Goal: Task Accomplishment & Management: Manage account settings

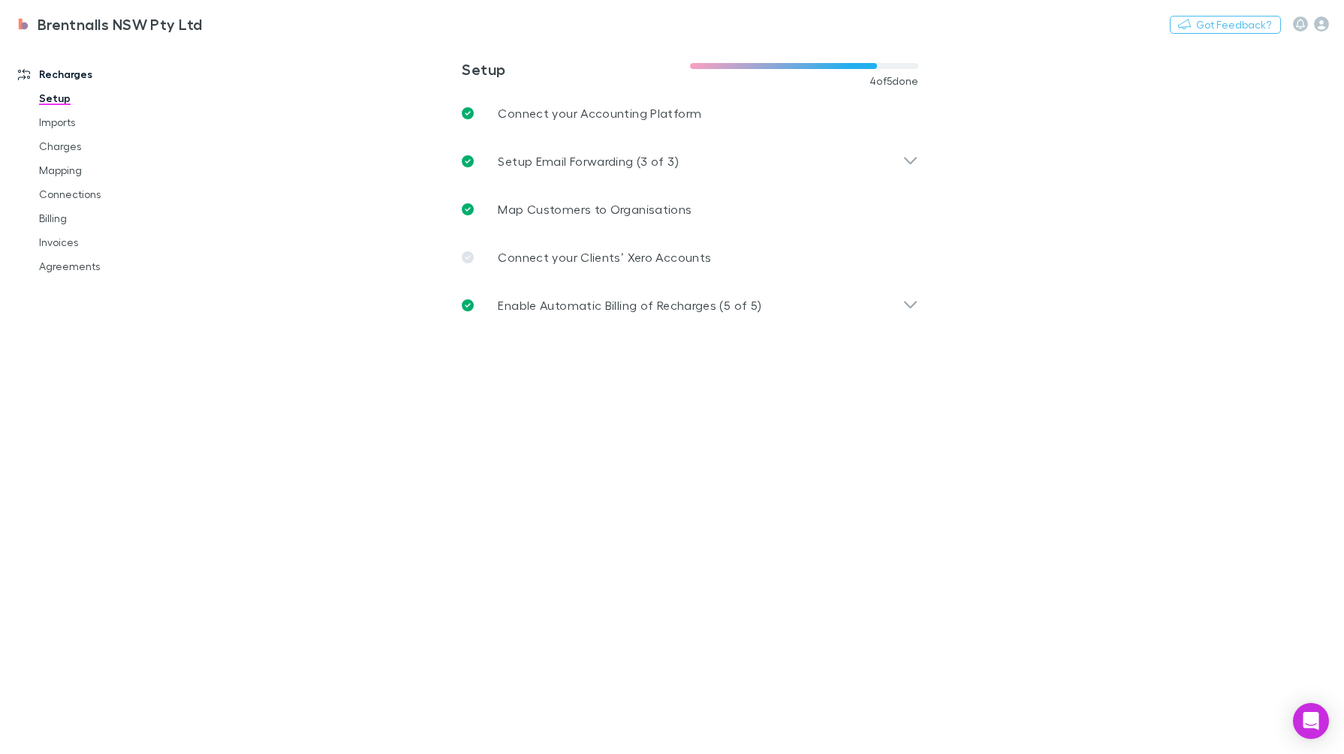
drag, startPoint x: 77, startPoint y: 262, endPoint x: 94, endPoint y: 255, distance: 18.5
click at [77, 262] on link "Agreements" at bounding box center [114, 266] width 180 height 24
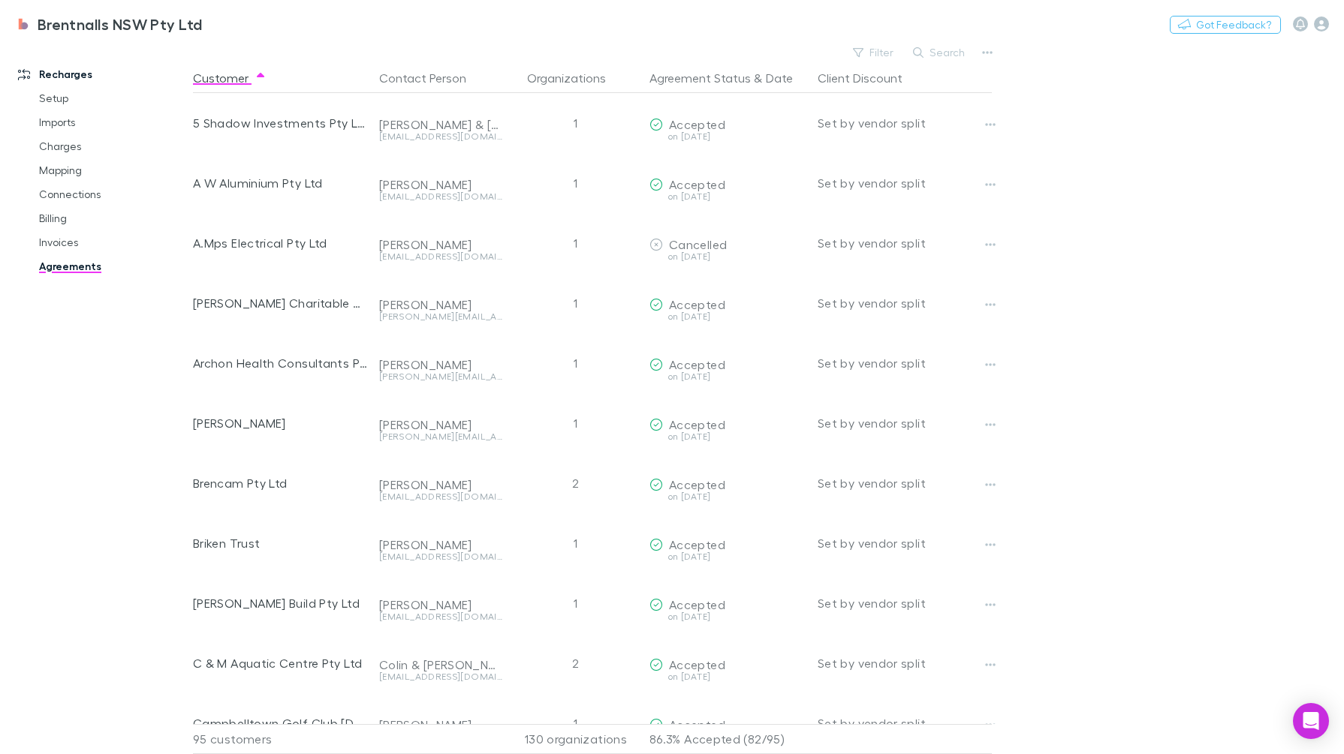
click at [935, 53] on button "Search" at bounding box center [939, 53] width 68 height 18
type input "*"
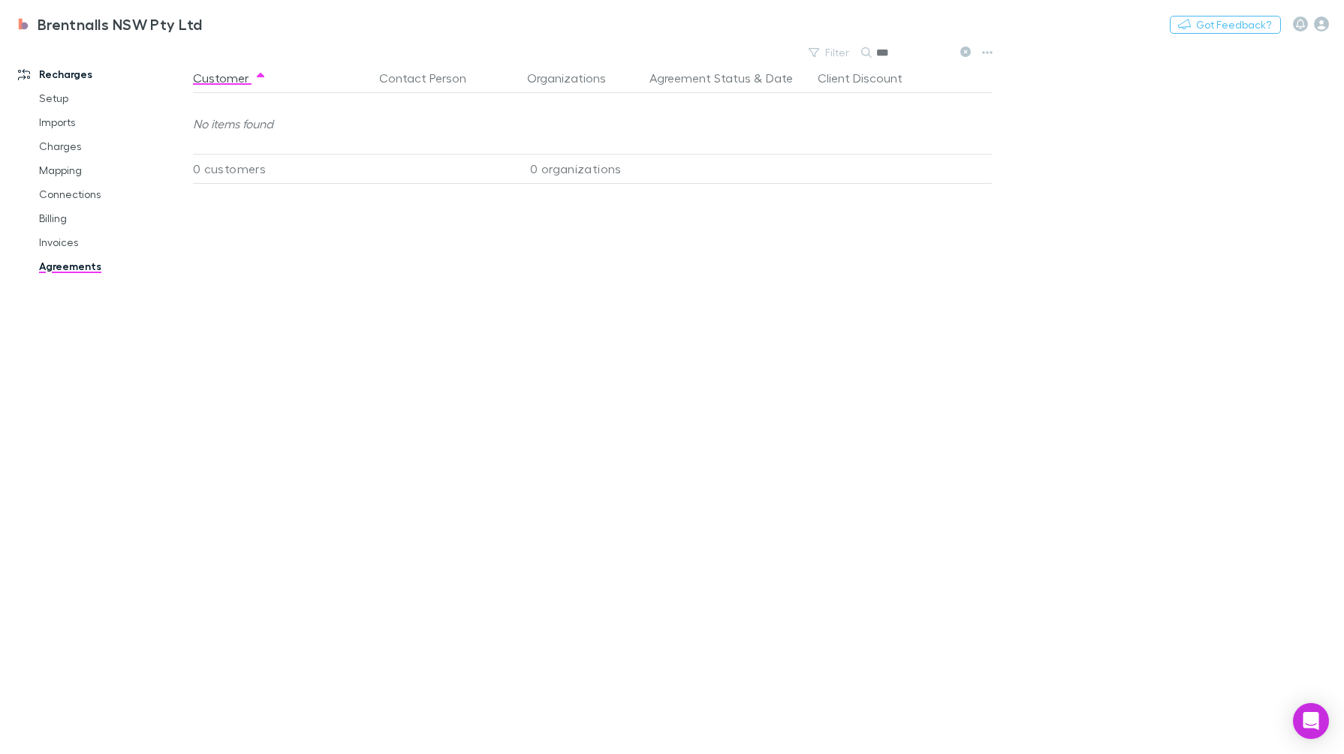
type input "***"
click at [80, 185] on link "Connections" at bounding box center [114, 194] width 180 height 24
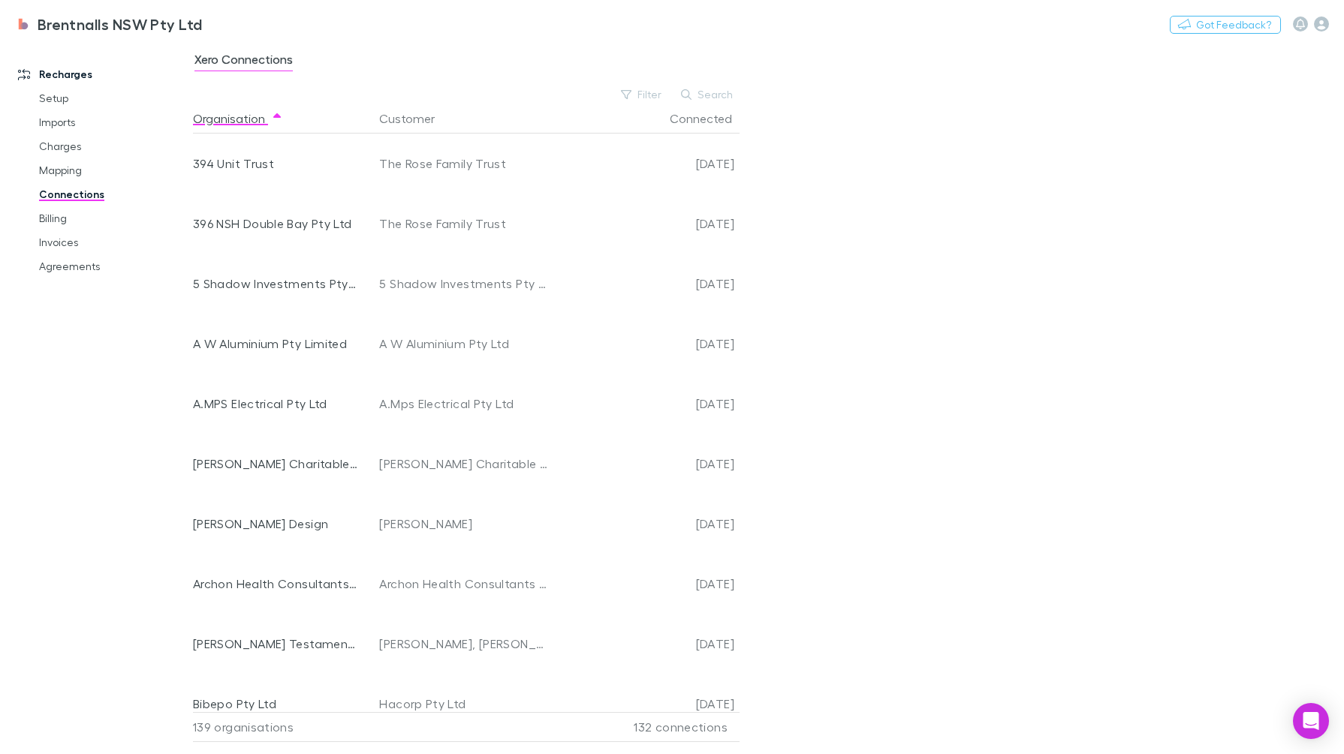
click at [715, 94] on button "Search" at bounding box center [707, 95] width 68 height 18
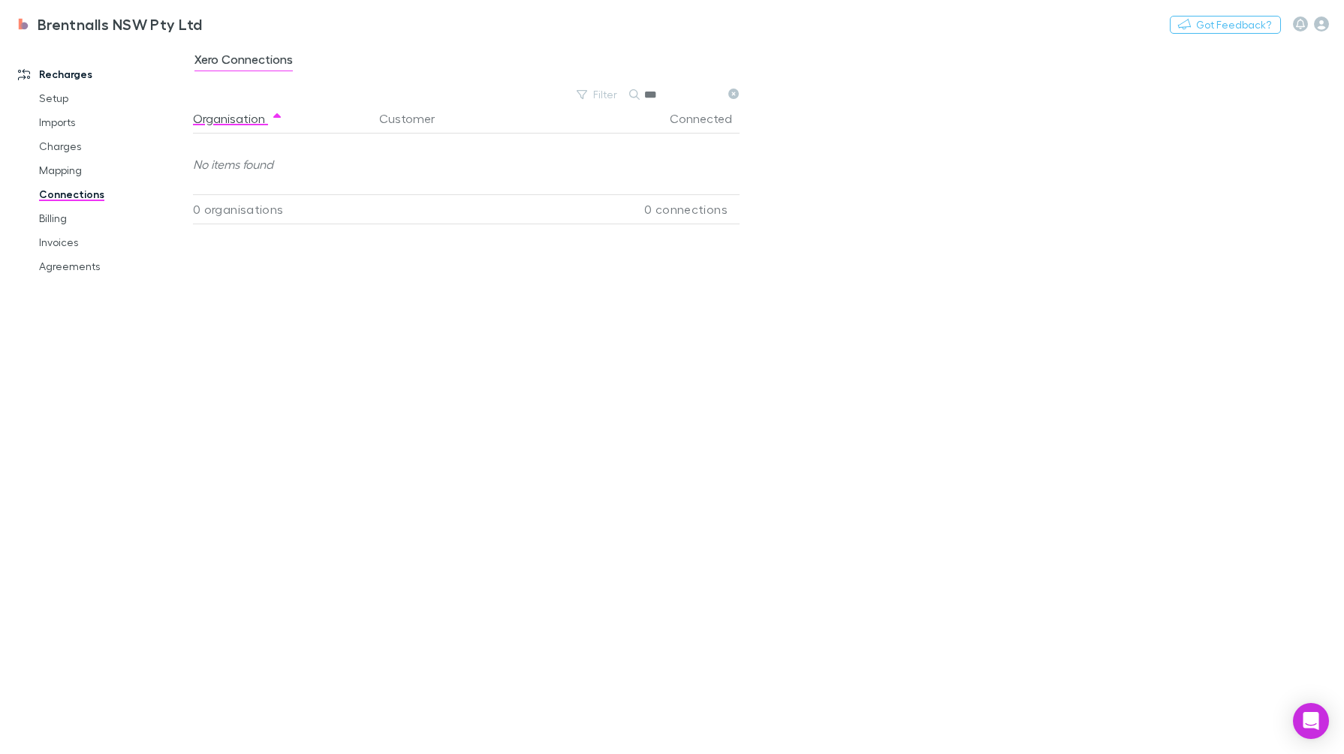
type input "***"
click at [53, 211] on link "Billing" at bounding box center [114, 218] width 180 height 24
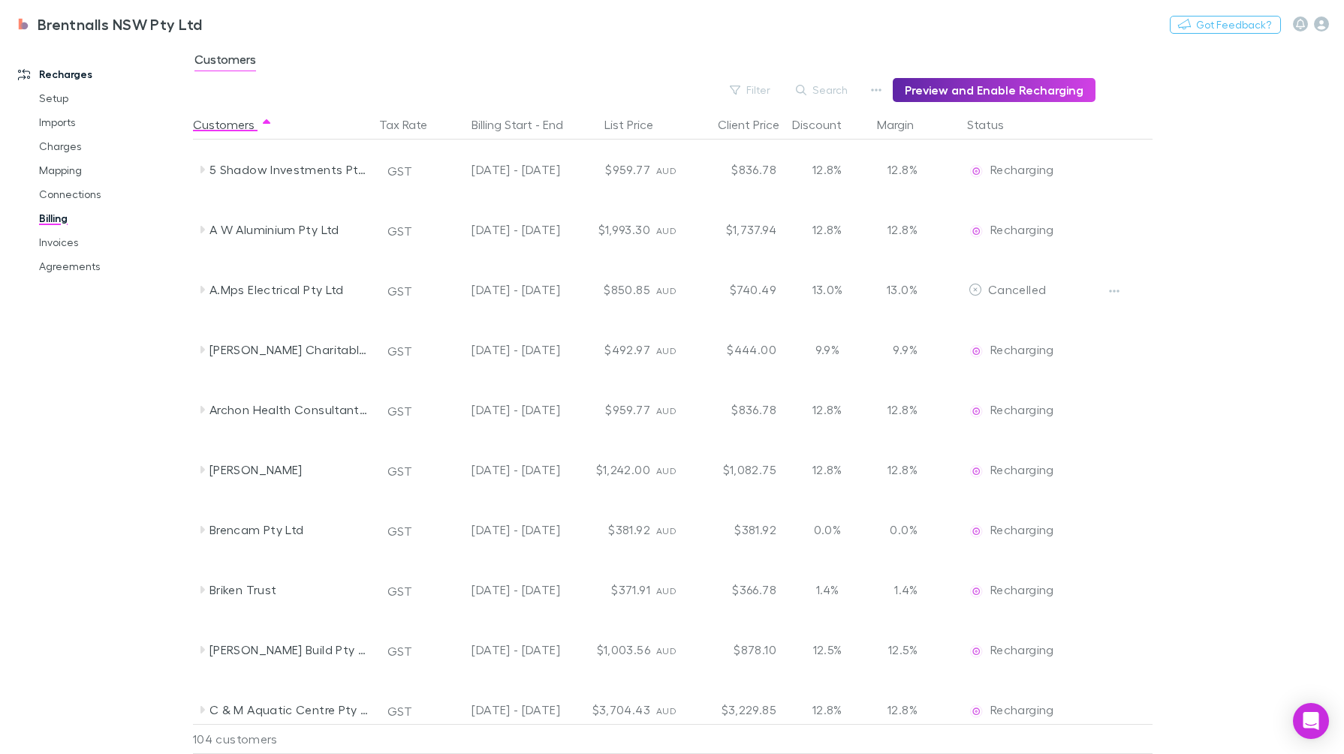
click at [838, 77] on div "Customers" at bounding box center [768, 64] width 1151 height 29
click at [839, 89] on button "Search" at bounding box center [822, 90] width 68 height 18
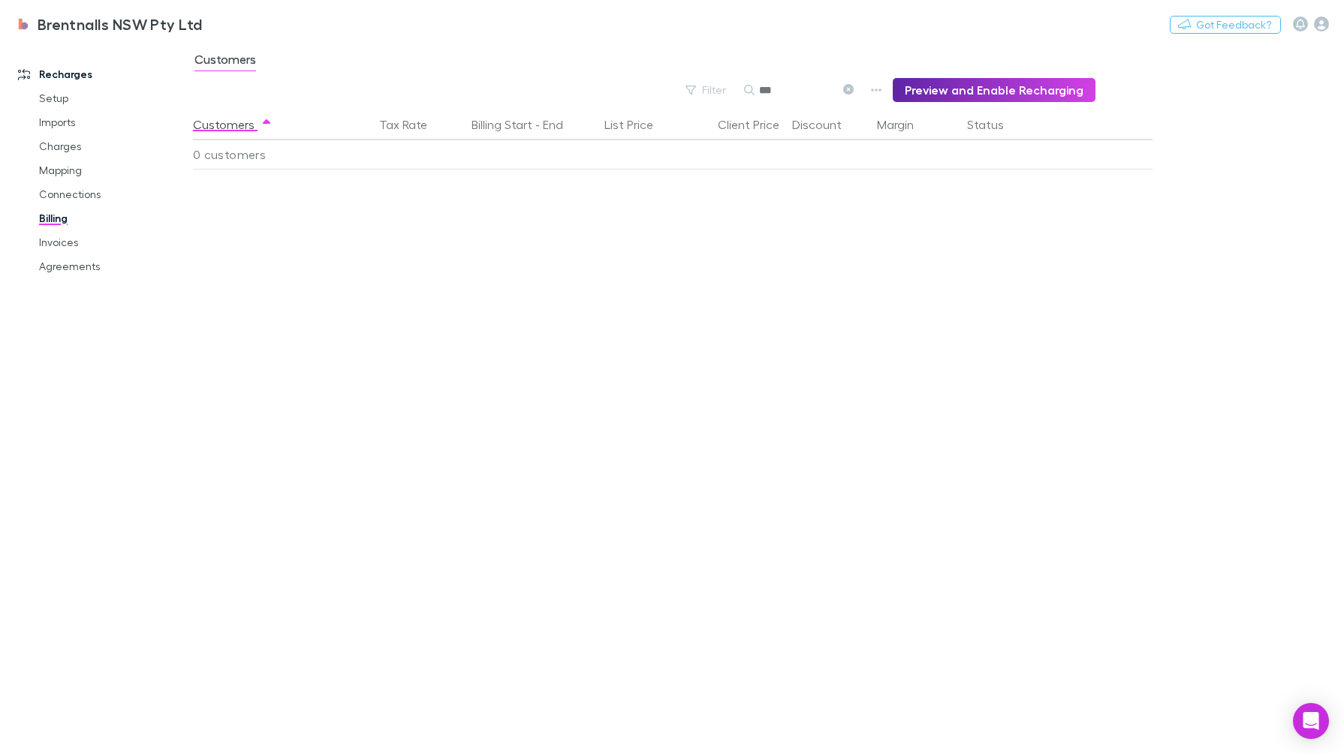
type input "***"
click at [86, 193] on link "Connections" at bounding box center [114, 194] width 180 height 24
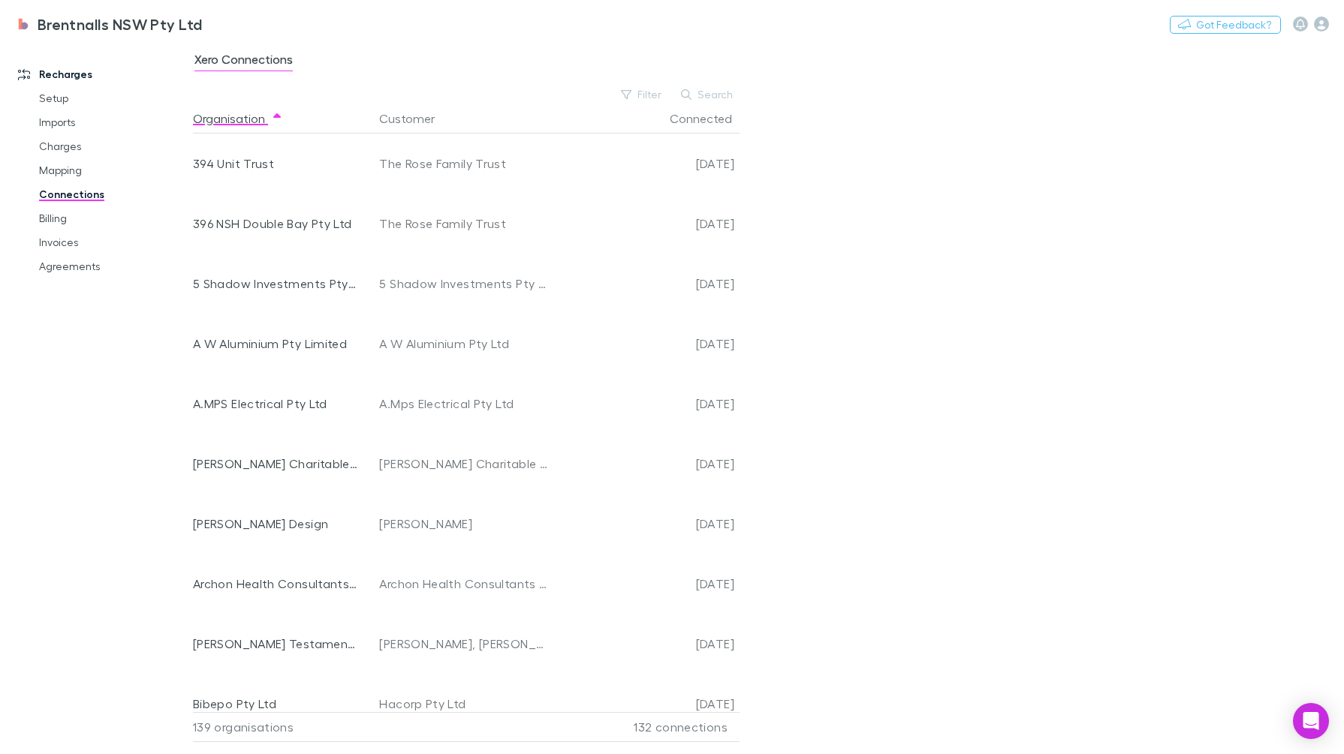
click at [728, 94] on button "Search" at bounding box center [707, 95] width 68 height 18
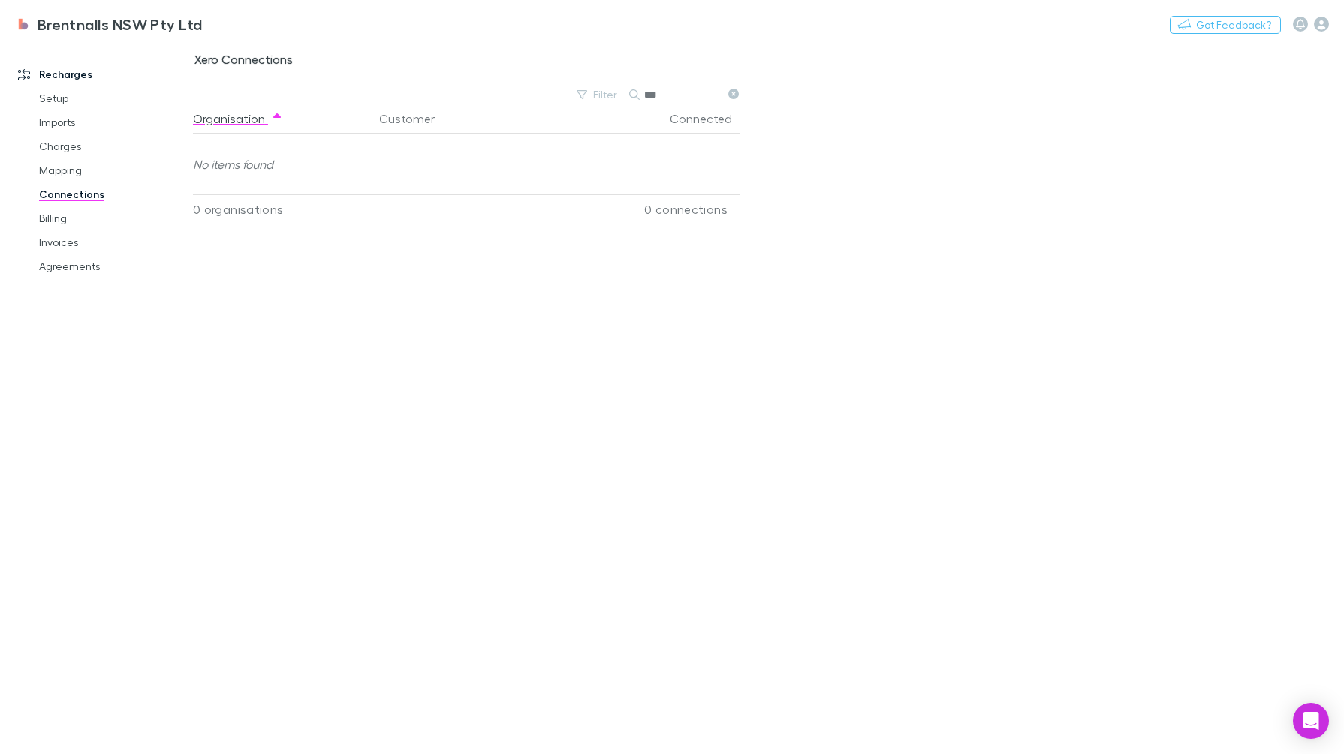
type input "***"
click at [71, 162] on link "Mapping" at bounding box center [114, 170] width 180 height 24
click at [441, 47] on div "Brentnalls NSW Pty Ltd Nothing Got Feedback?" at bounding box center [672, 24] width 1344 height 48
click at [435, 60] on link "All" at bounding box center [442, 62] width 15 height 24
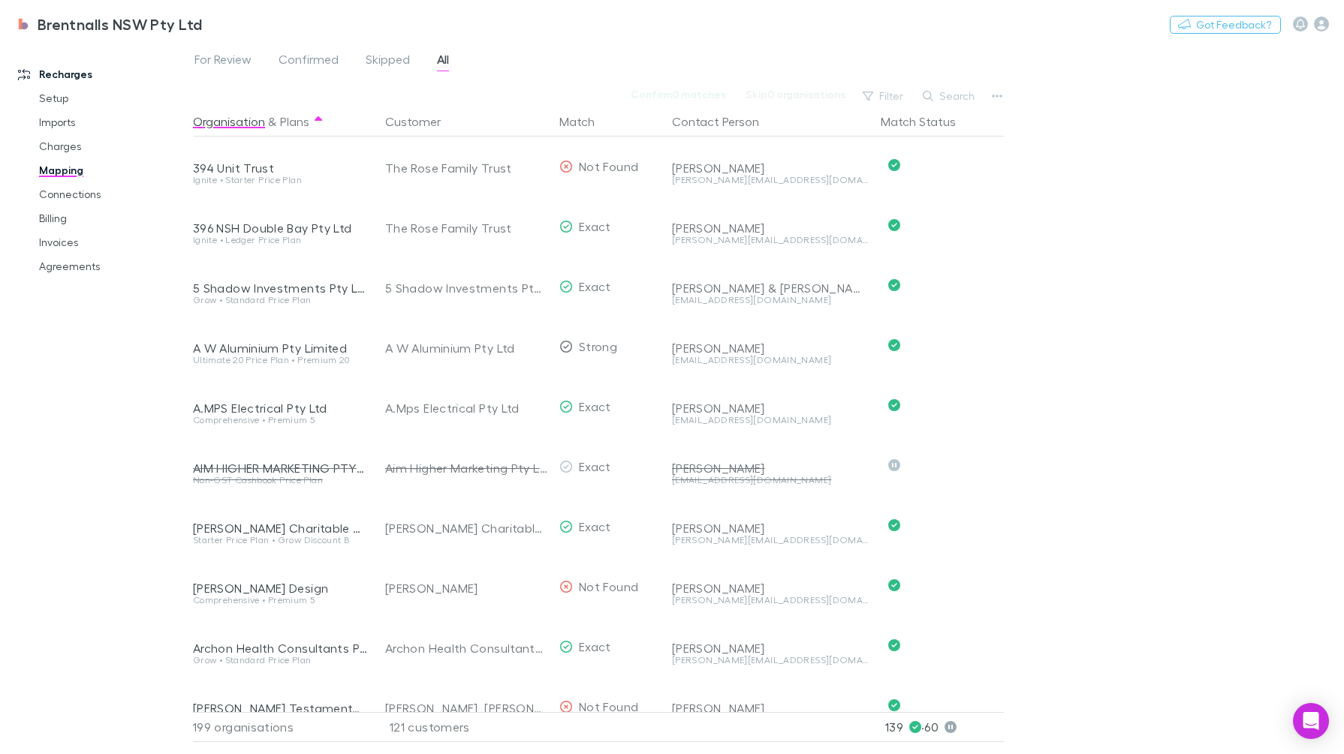
click at [954, 97] on button "Search" at bounding box center [949, 96] width 68 height 18
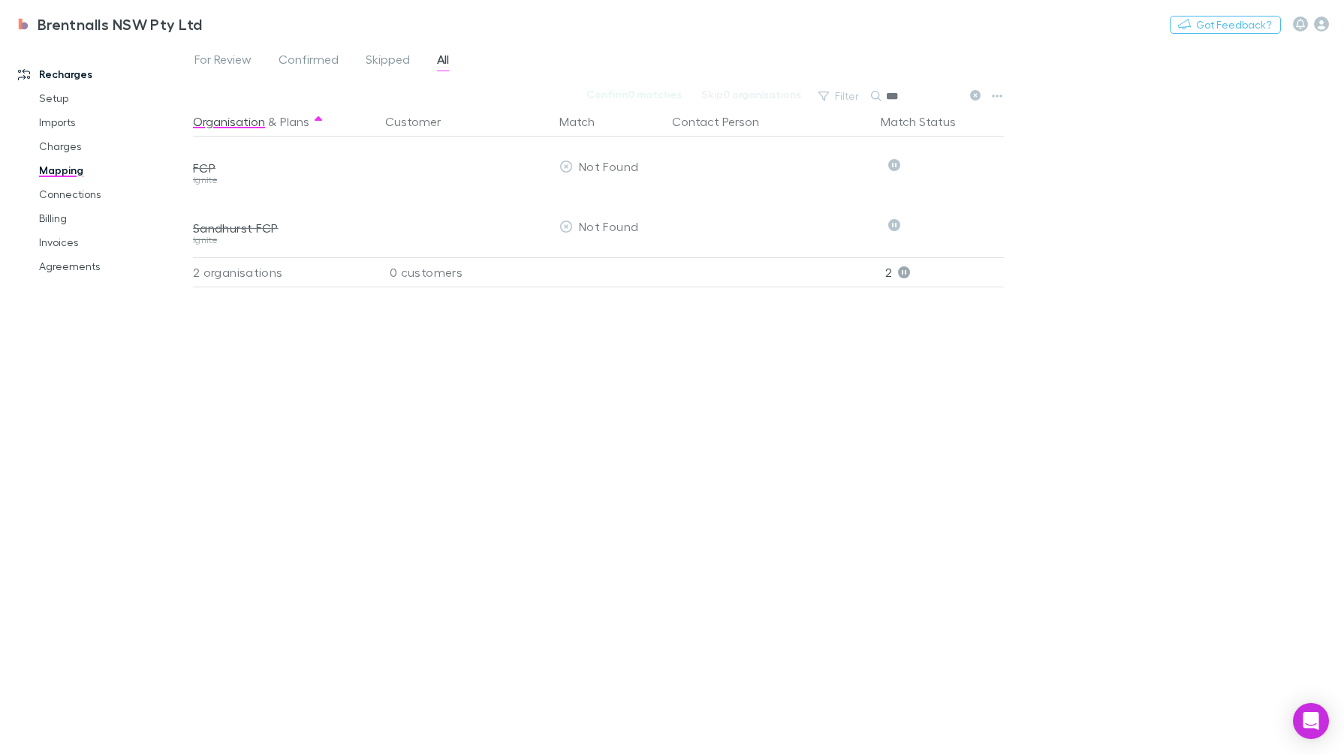
type input "***"
click at [197, 166] on div "FCP" at bounding box center [280, 168] width 174 height 15
click at [200, 166] on div "FCP" at bounding box center [280, 168] width 174 height 15
click at [200, 167] on div "FCP" at bounding box center [280, 168] width 174 height 15
click at [211, 177] on div "Ignite" at bounding box center [280, 180] width 174 height 9
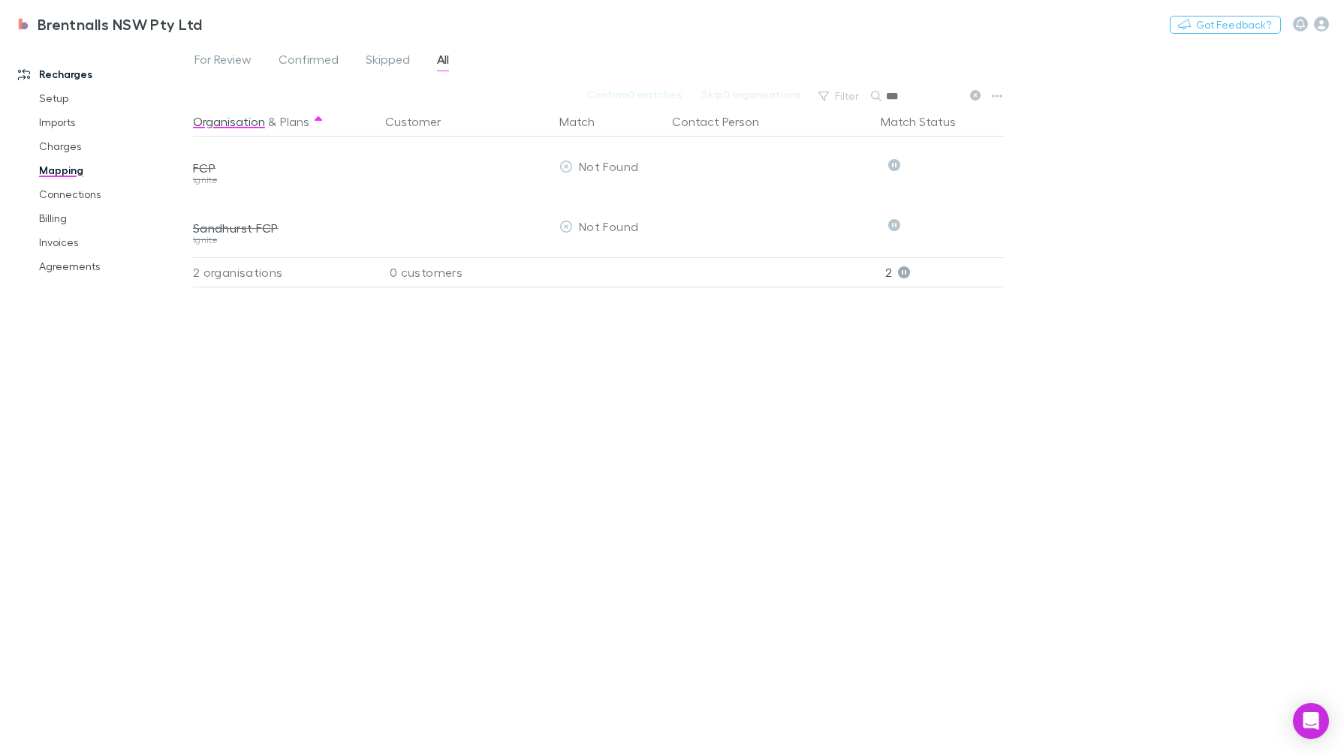
click at [208, 171] on div "FCP" at bounding box center [280, 168] width 174 height 15
click at [194, 177] on div "Ignite" at bounding box center [280, 180] width 174 height 9
click at [74, 201] on link "Connections" at bounding box center [114, 194] width 180 height 24
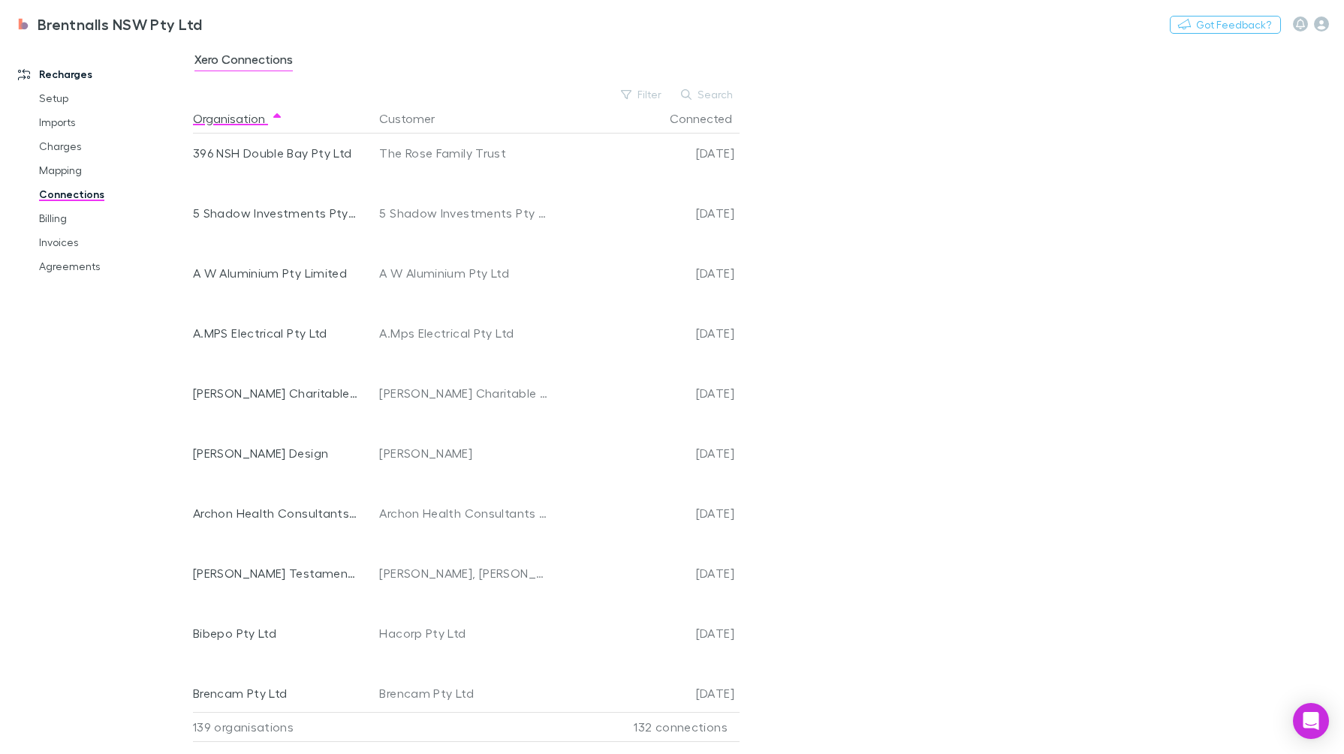
scroll to position [94, 0]
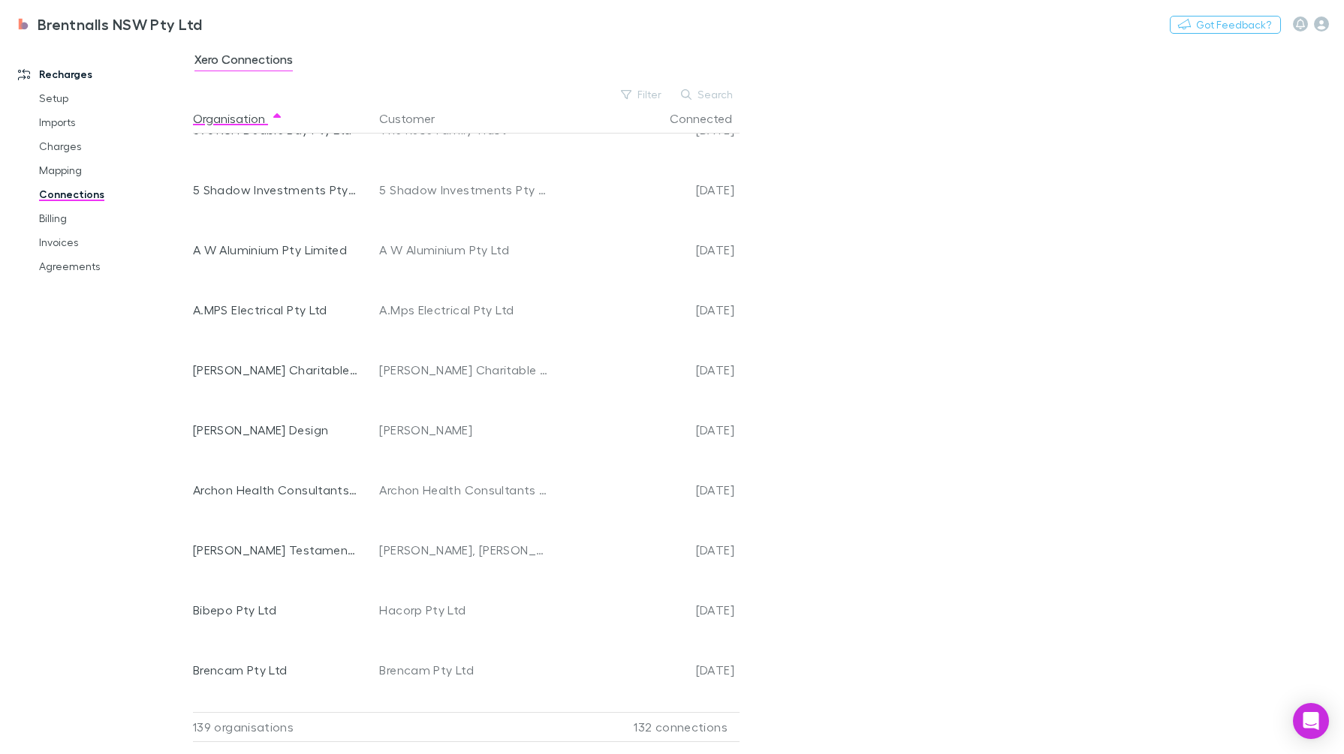
click at [722, 98] on button "Search" at bounding box center [707, 95] width 68 height 18
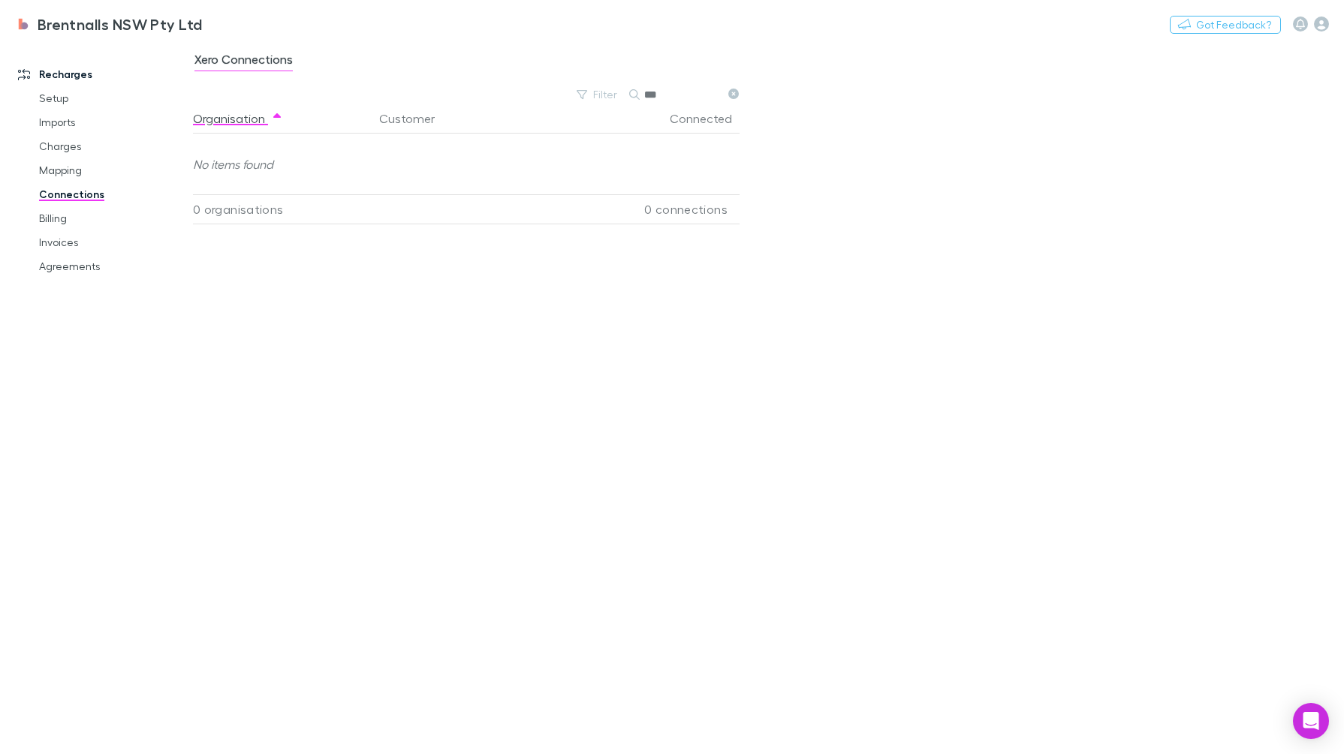
type input "***"
click at [57, 98] on link "Setup" at bounding box center [114, 98] width 180 height 24
